Goal: Information Seeking & Learning: Learn about a topic

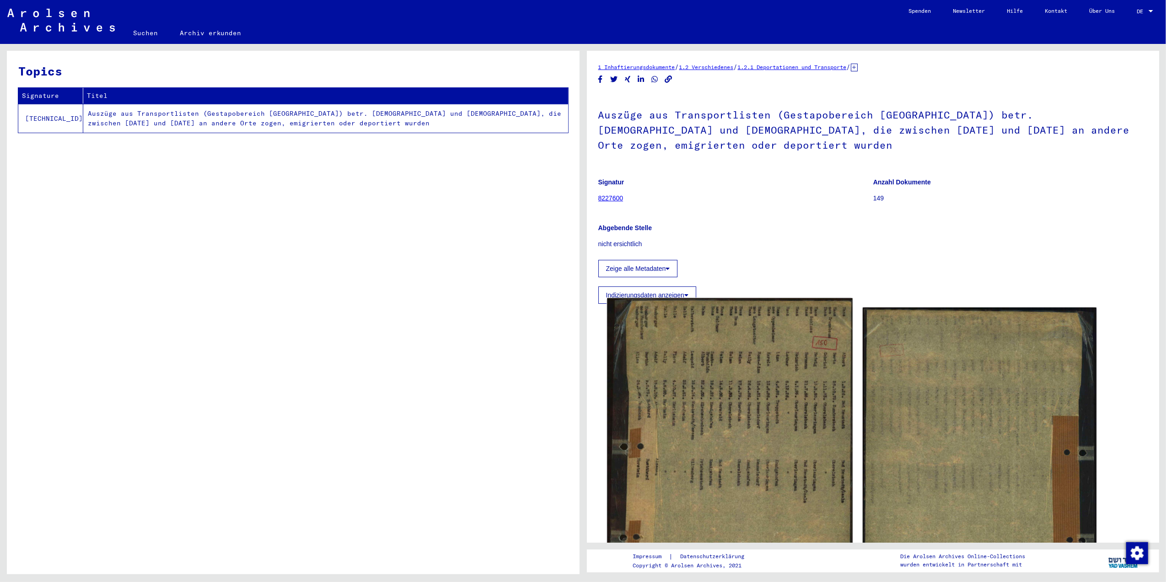
click at [780, 307] on img at bounding box center [729, 487] width 245 height 379
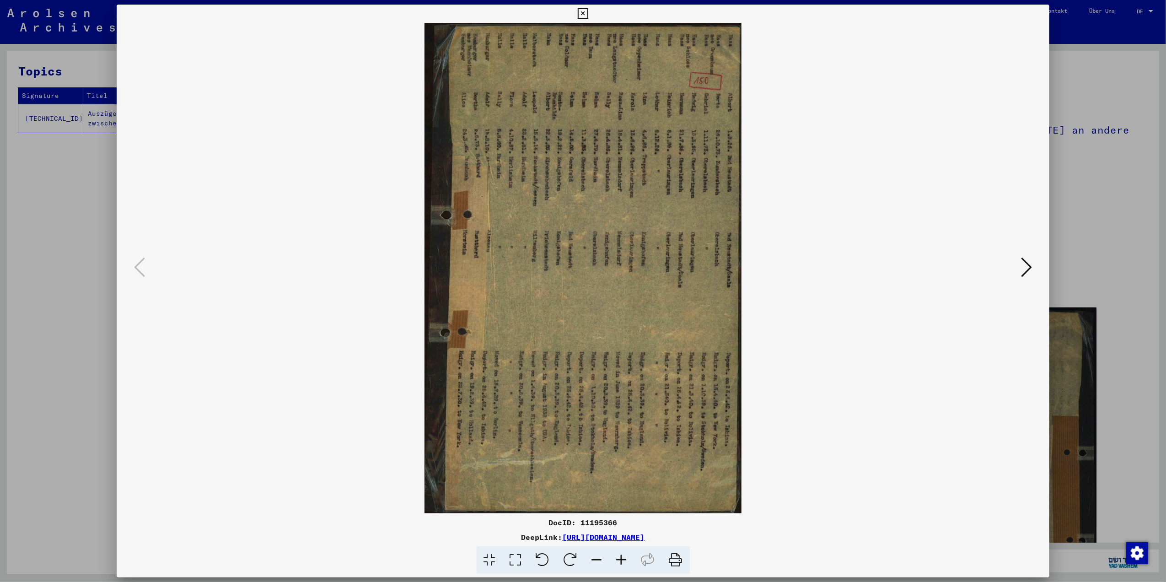
click at [546, 564] on icon at bounding box center [543, 560] width 28 height 28
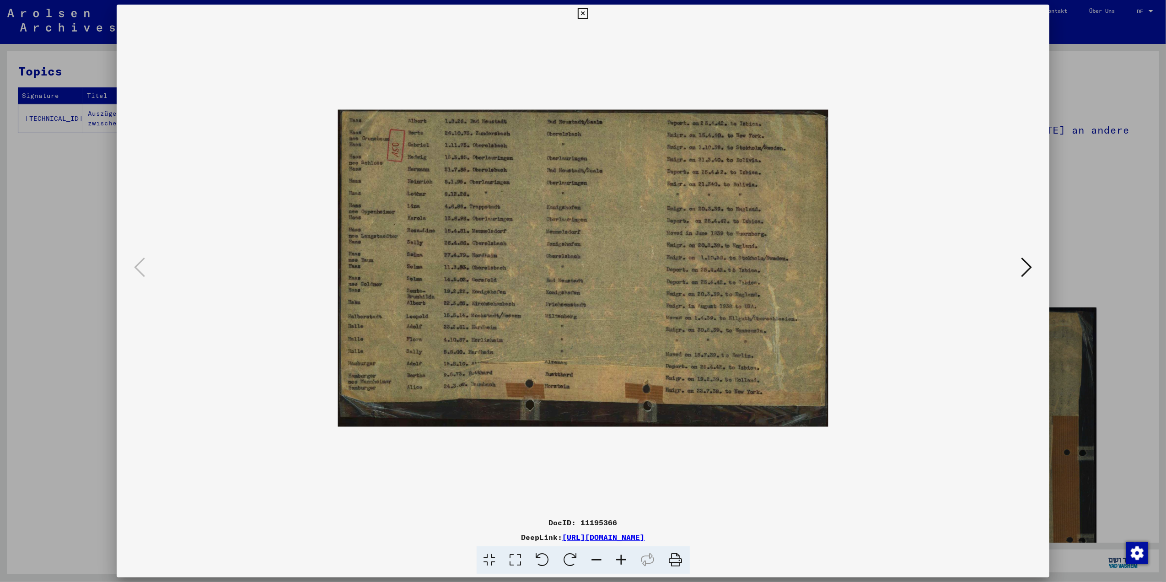
click at [622, 557] on icon at bounding box center [621, 560] width 25 height 28
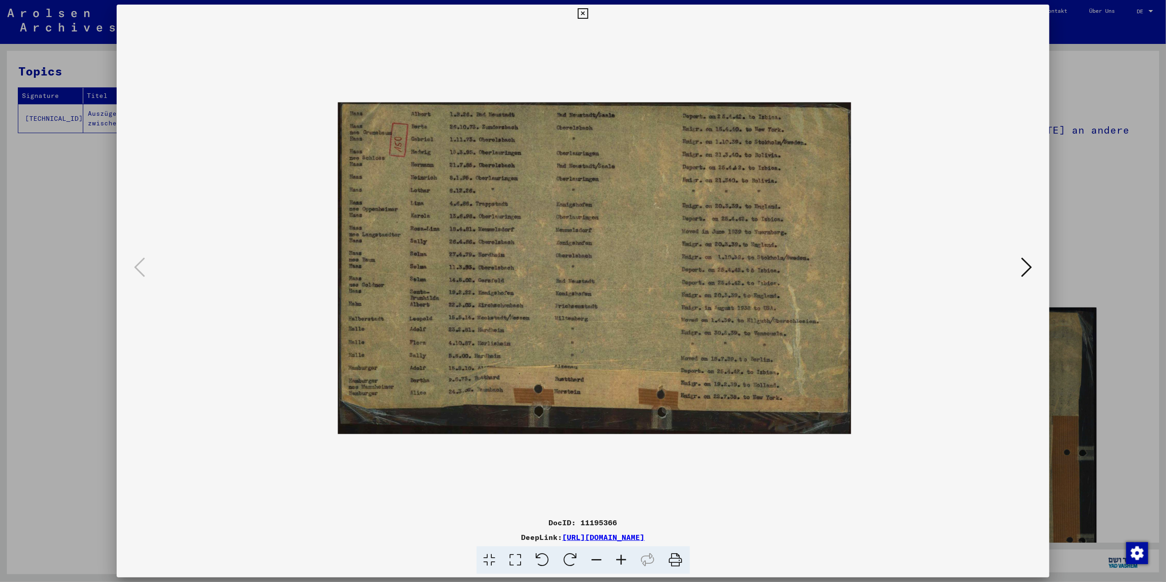
click at [621, 559] on icon at bounding box center [621, 560] width 25 height 28
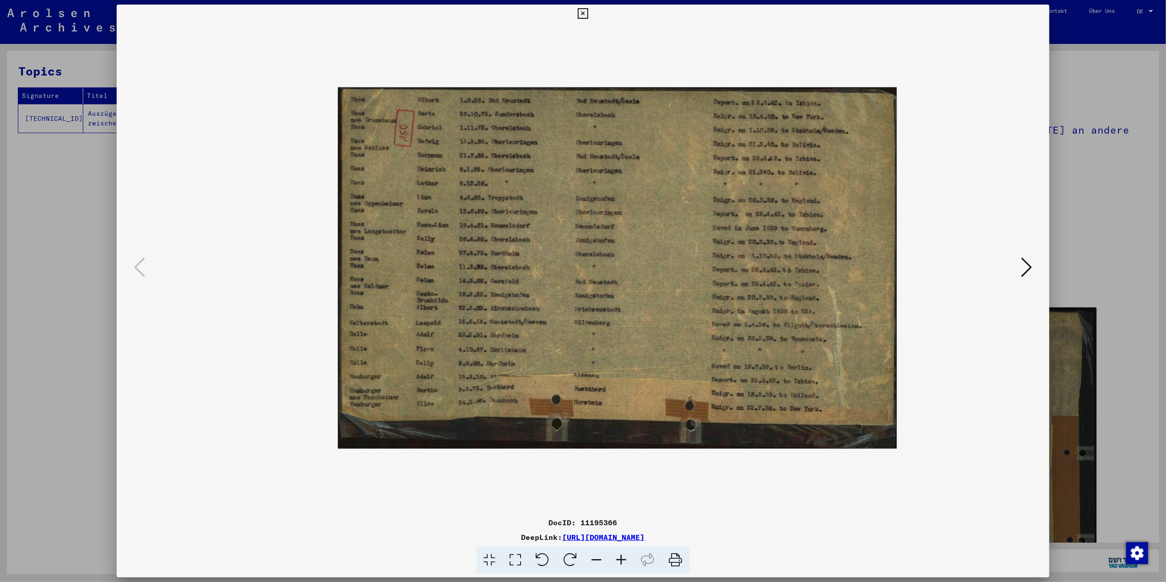
click at [621, 559] on icon at bounding box center [621, 560] width 25 height 28
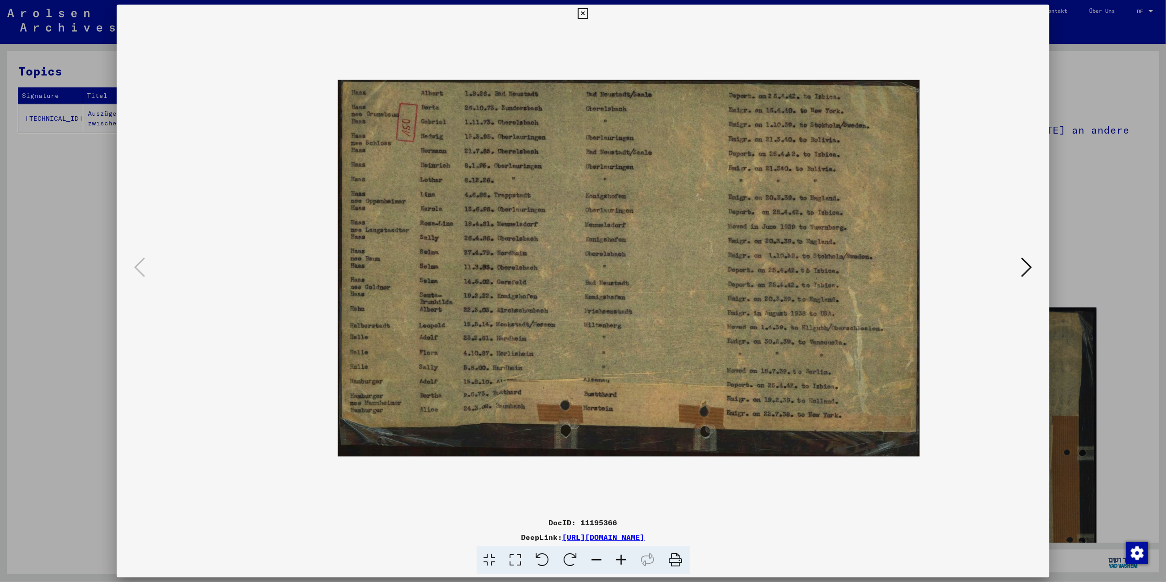
click at [621, 559] on icon at bounding box center [621, 560] width 25 height 28
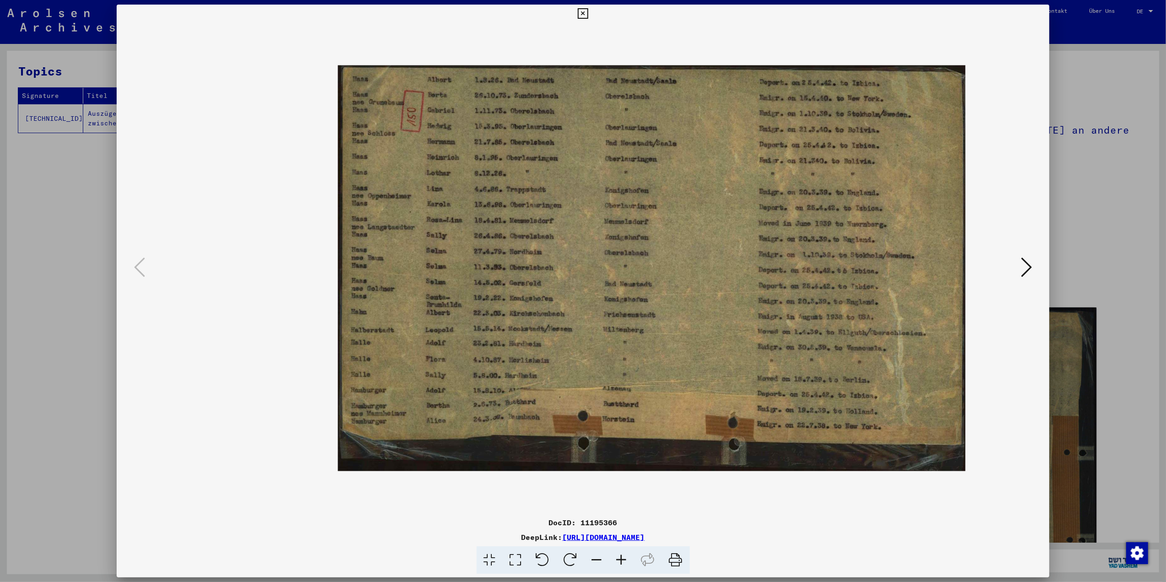
click at [620, 559] on icon at bounding box center [621, 560] width 25 height 28
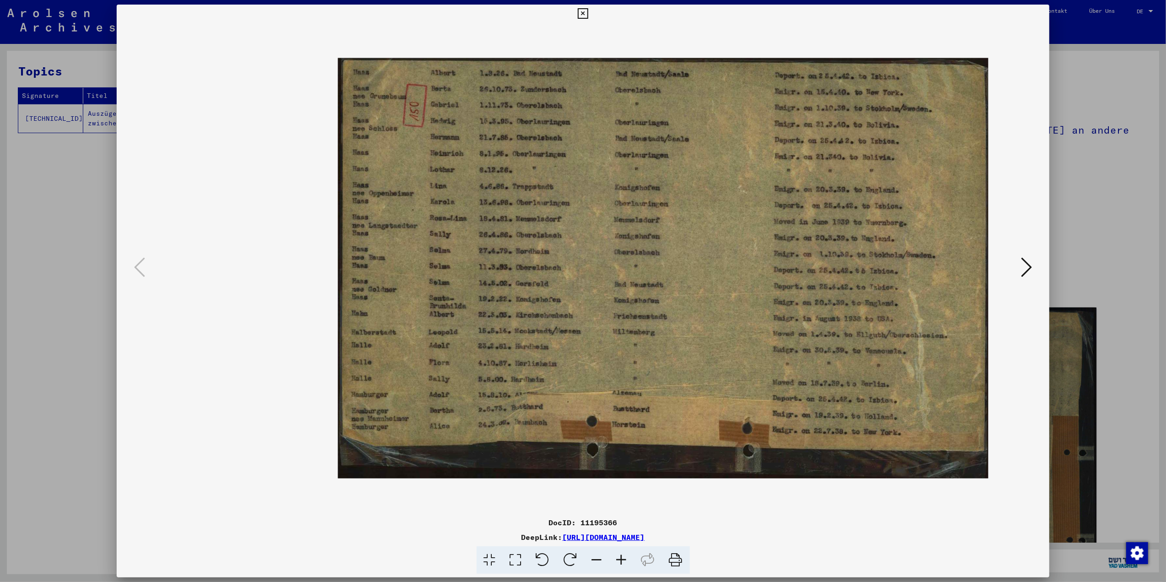
click at [620, 559] on icon at bounding box center [621, 560] width 25 height 28
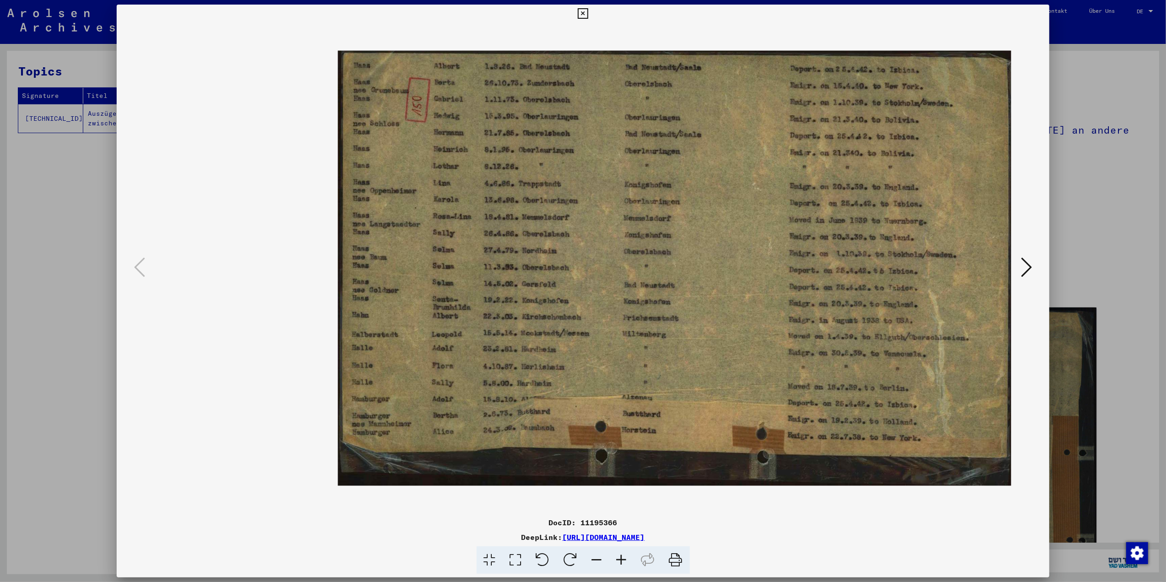
click at [620, 559] on icon at bounding box center [621, 560] width 25 height 28
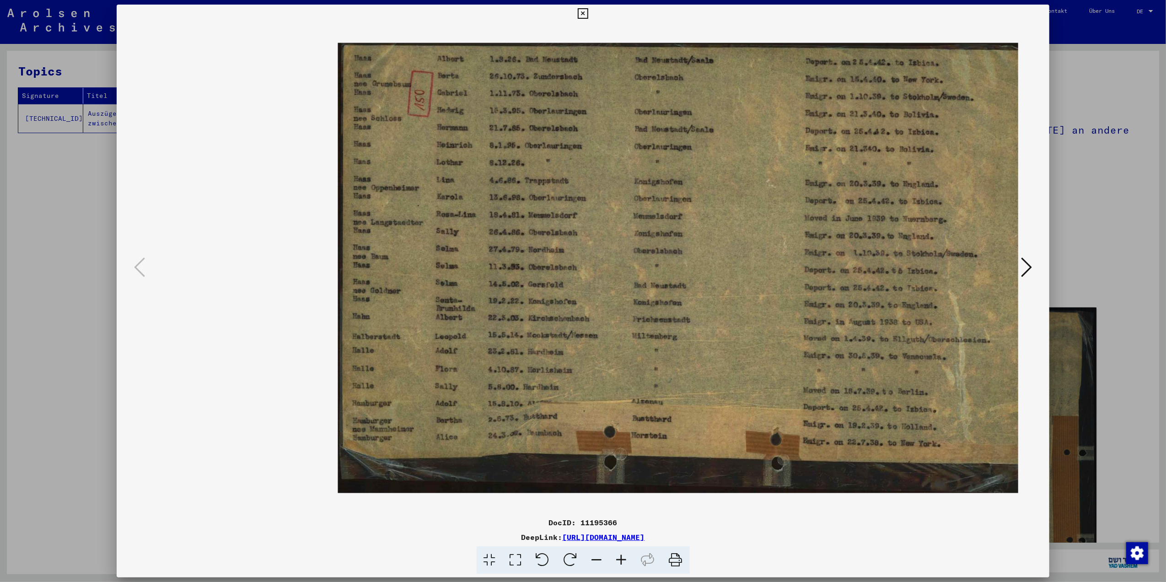
click at [620, 559] on icon at bounding box center [621, 560] width 25 height 28
